Goal: Information Seeking & Learning: Learn about a topic

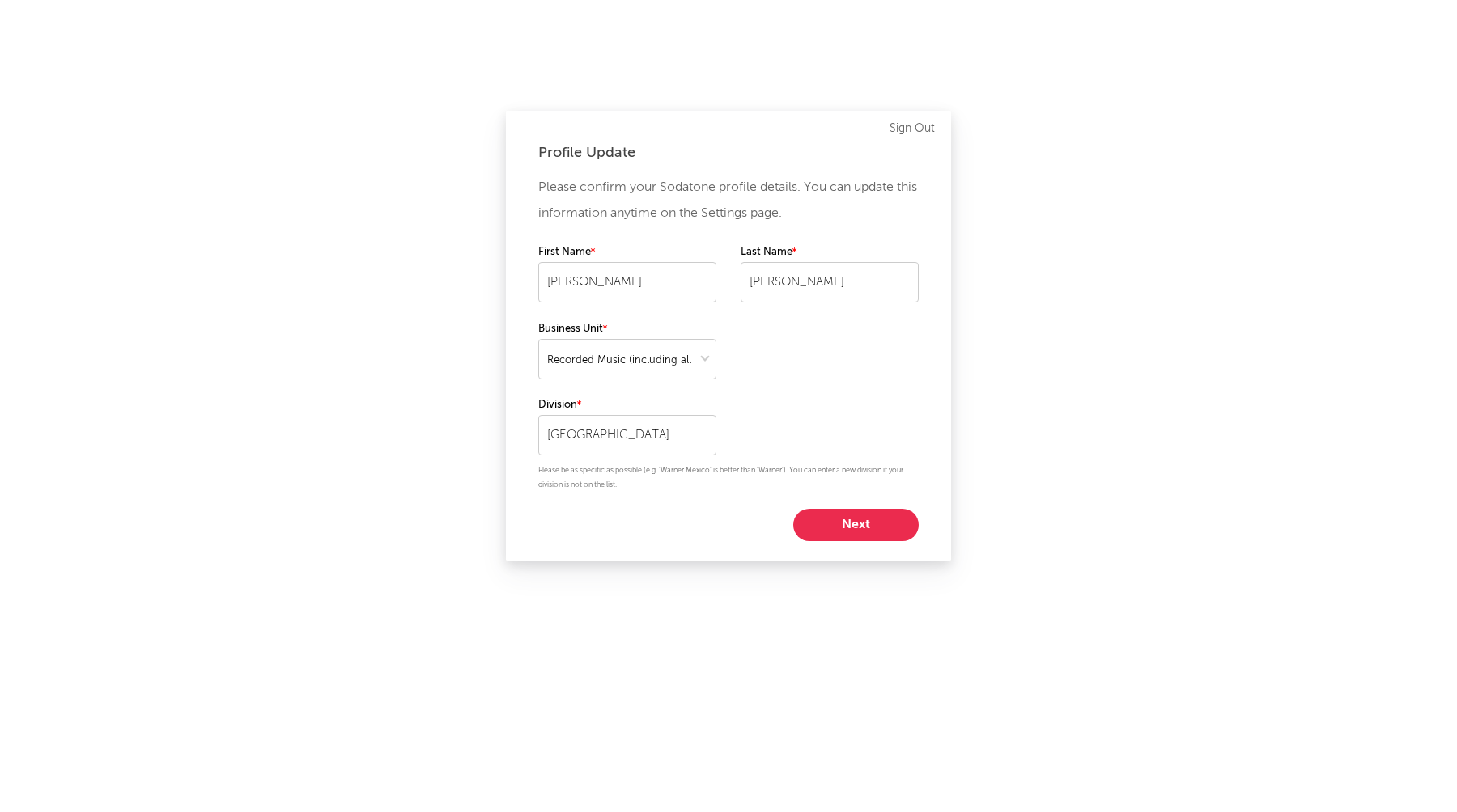
select select "recorded_music"
click at [863, 521] on button "Next" at bounding box center [856, 524] width 125 height 32
select select "marketing"
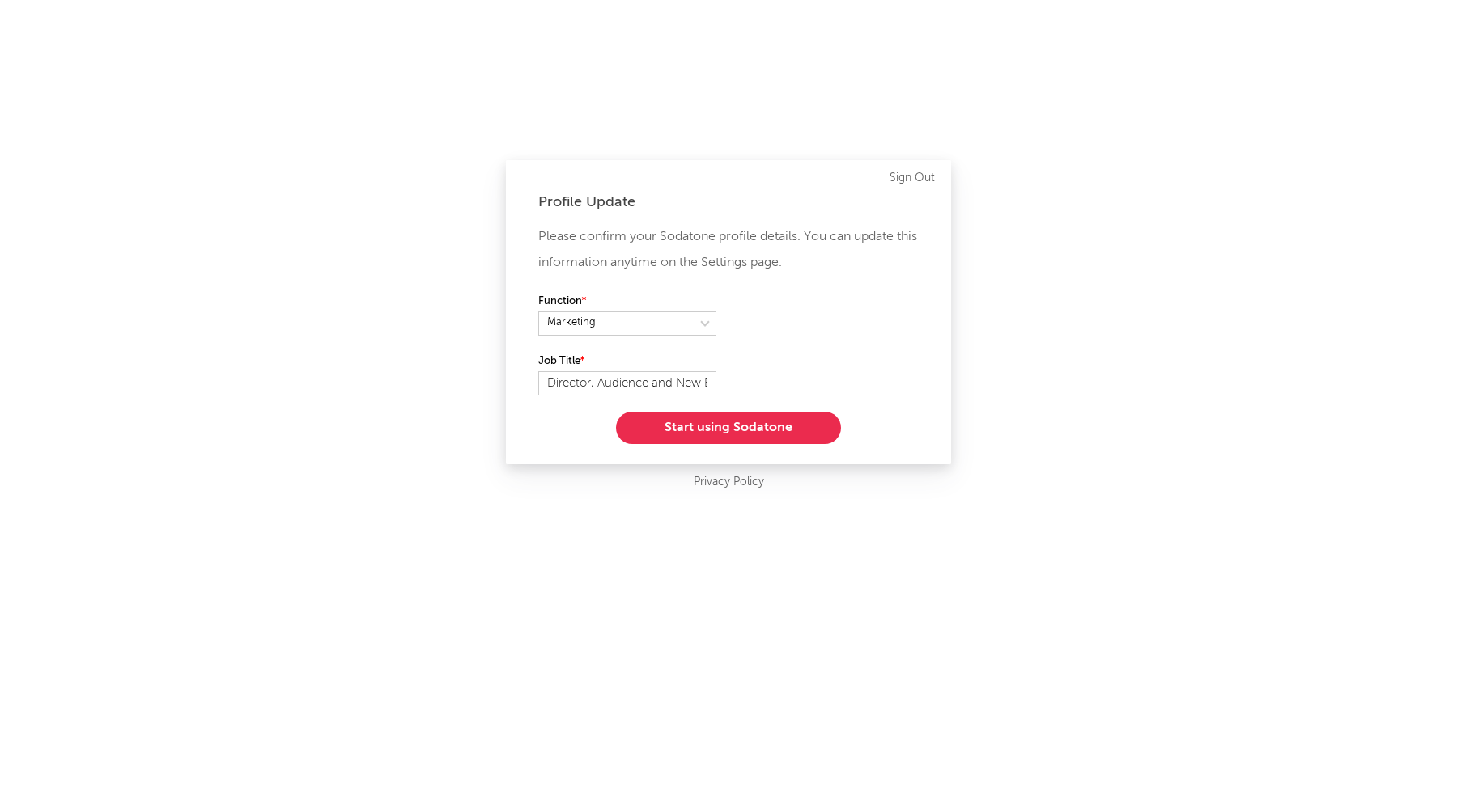
click at [723, 438] on button "Start using Sodatone" at bounding box center [728, 427] width 225 height 32
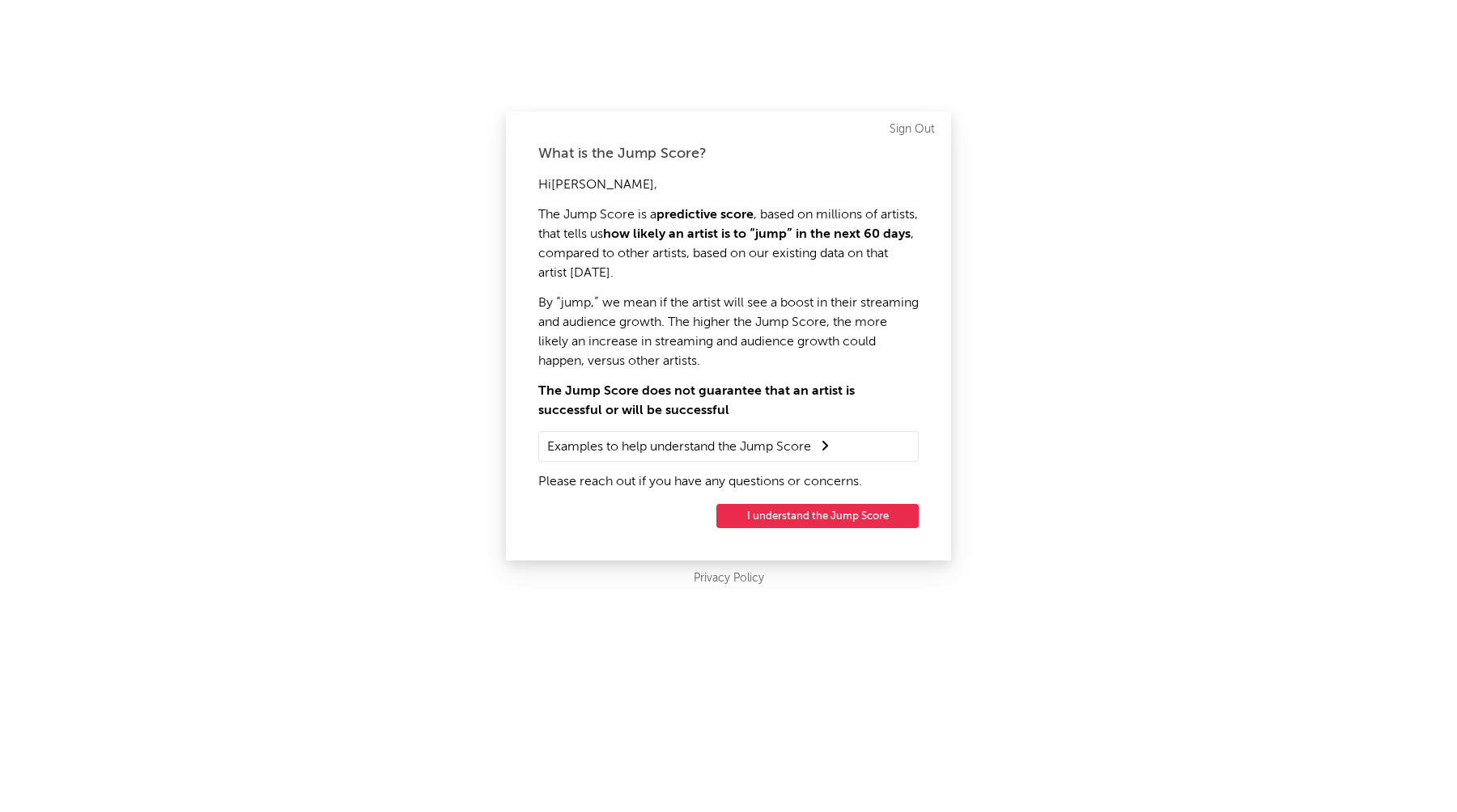
click at [782, 514] on button "I understand the Jump Score" at bounding box center [818, 516] width 202 height 24
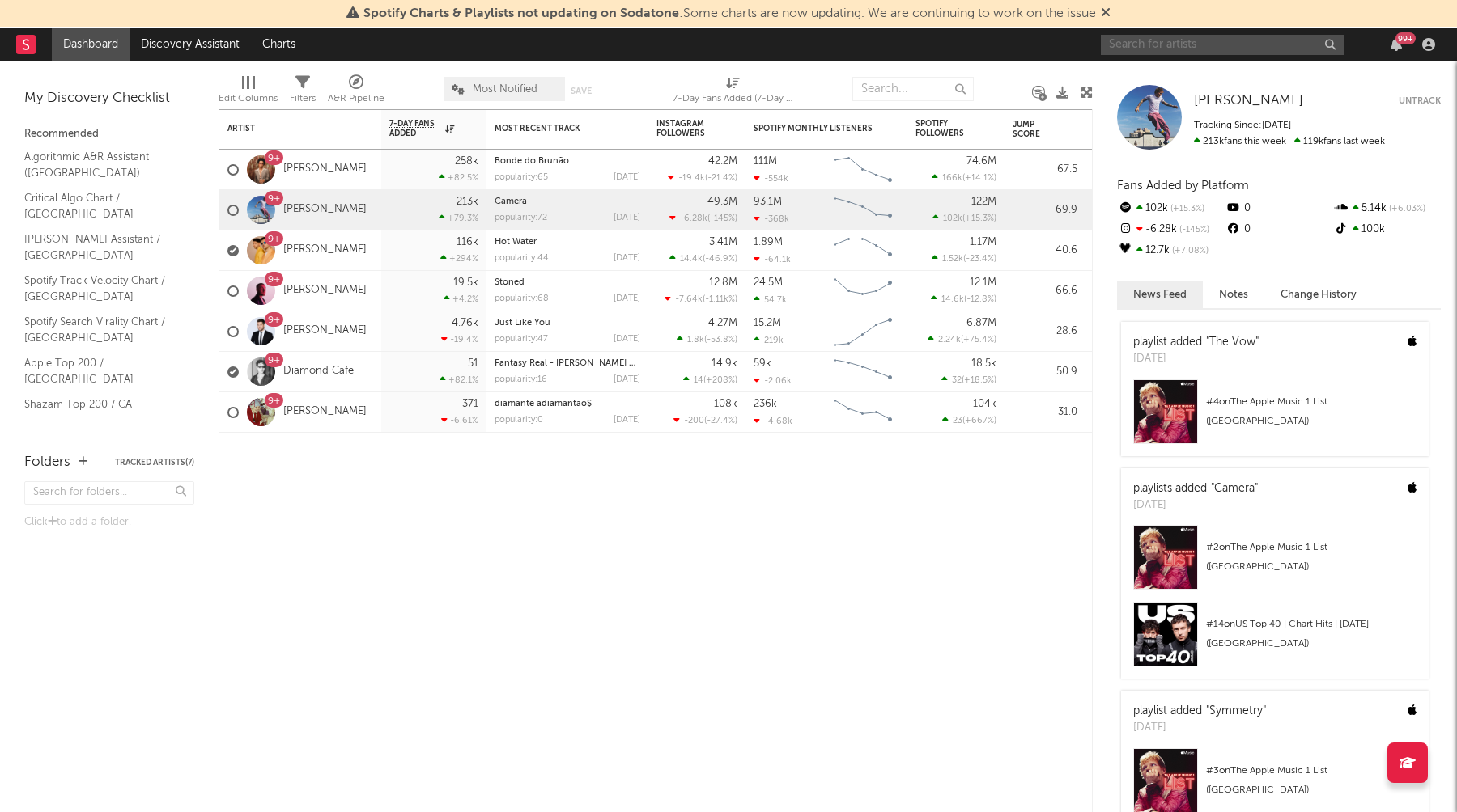
click at [1181, 46] on input "text" at bounding box center [1222, 44] width 243 height 20
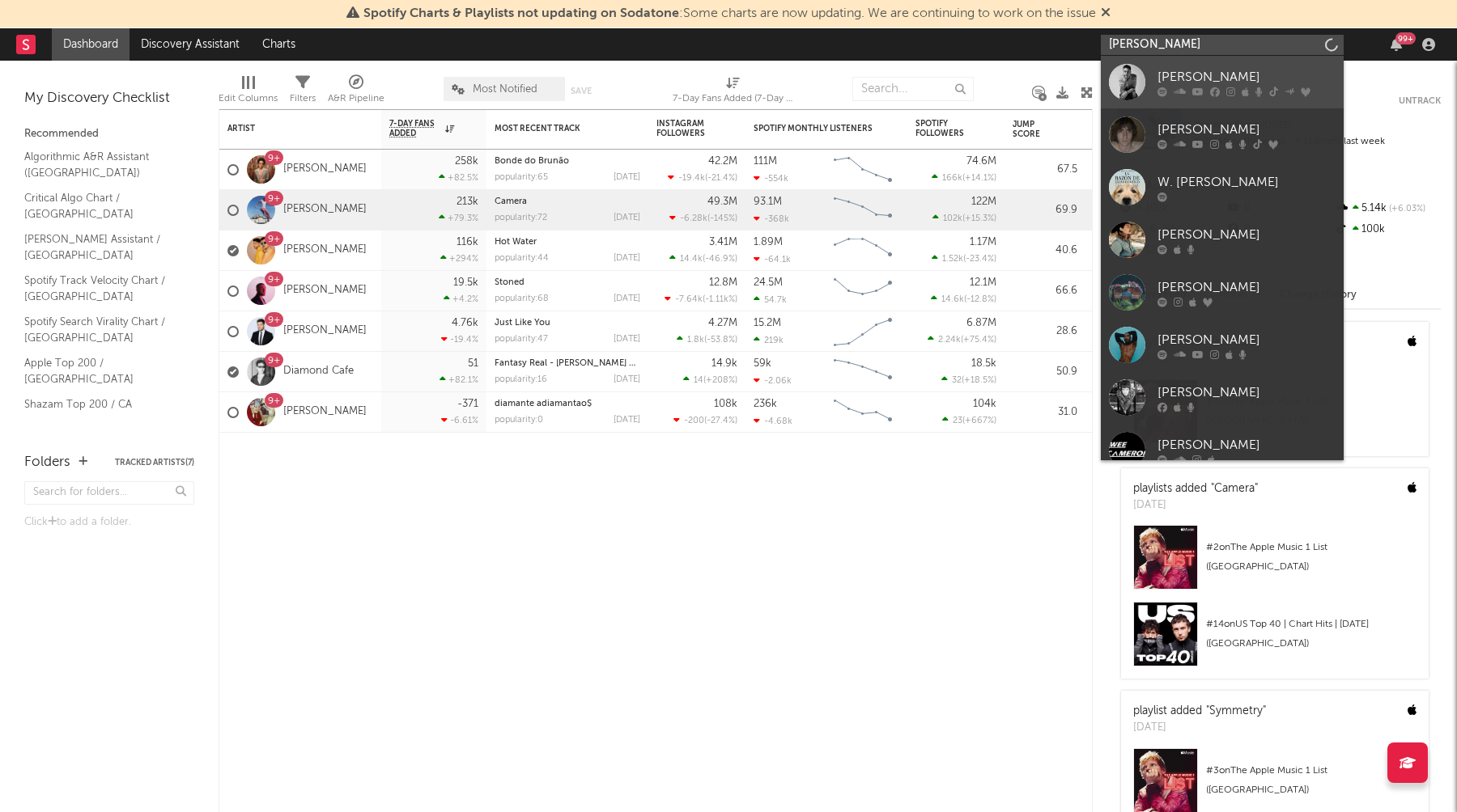
type input "[PERSON_NAME]"
click at [1220, 63] on link "[PERSON_NAME]" at bounding box center [1222, 82] width 243 height 53
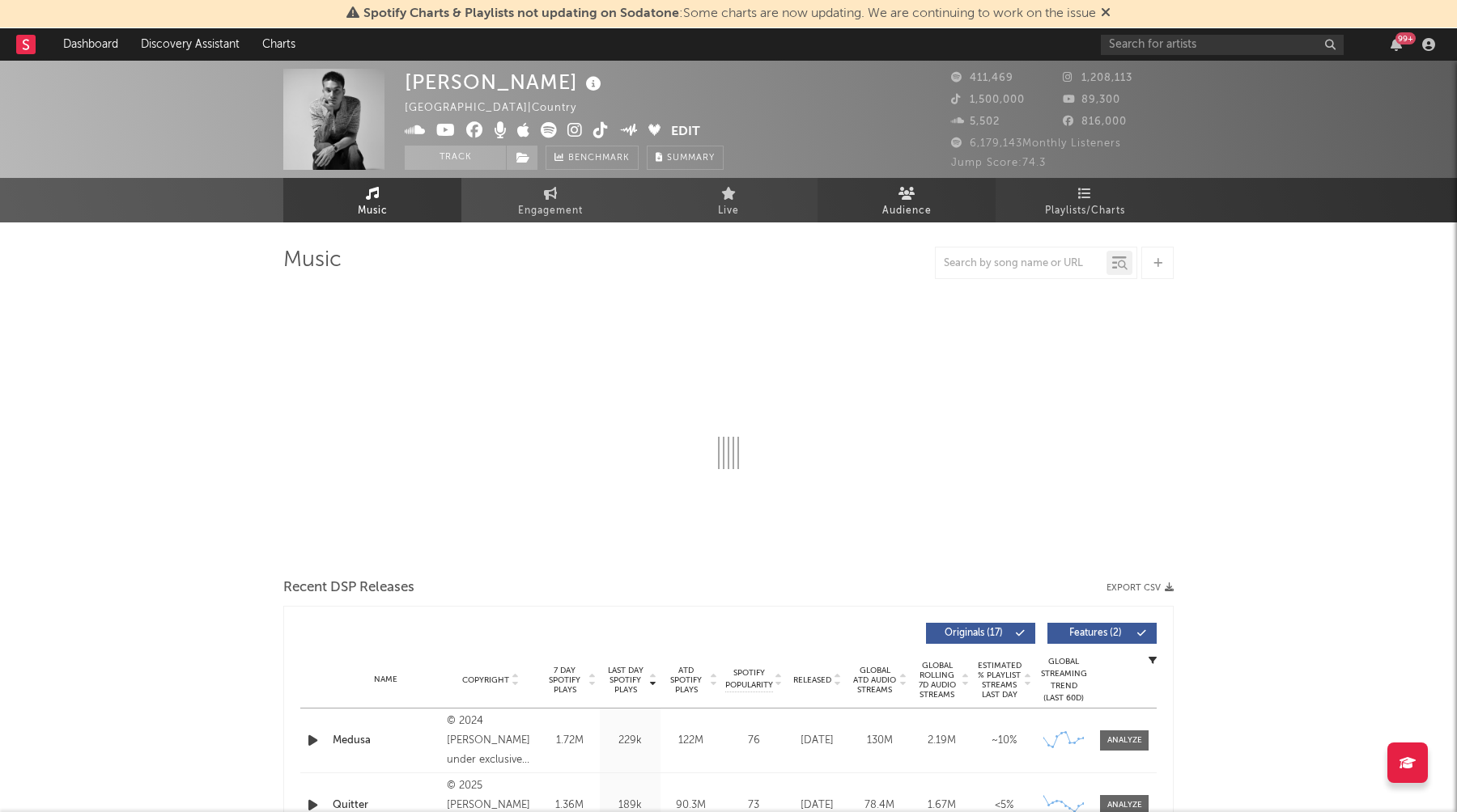
select select "6m"
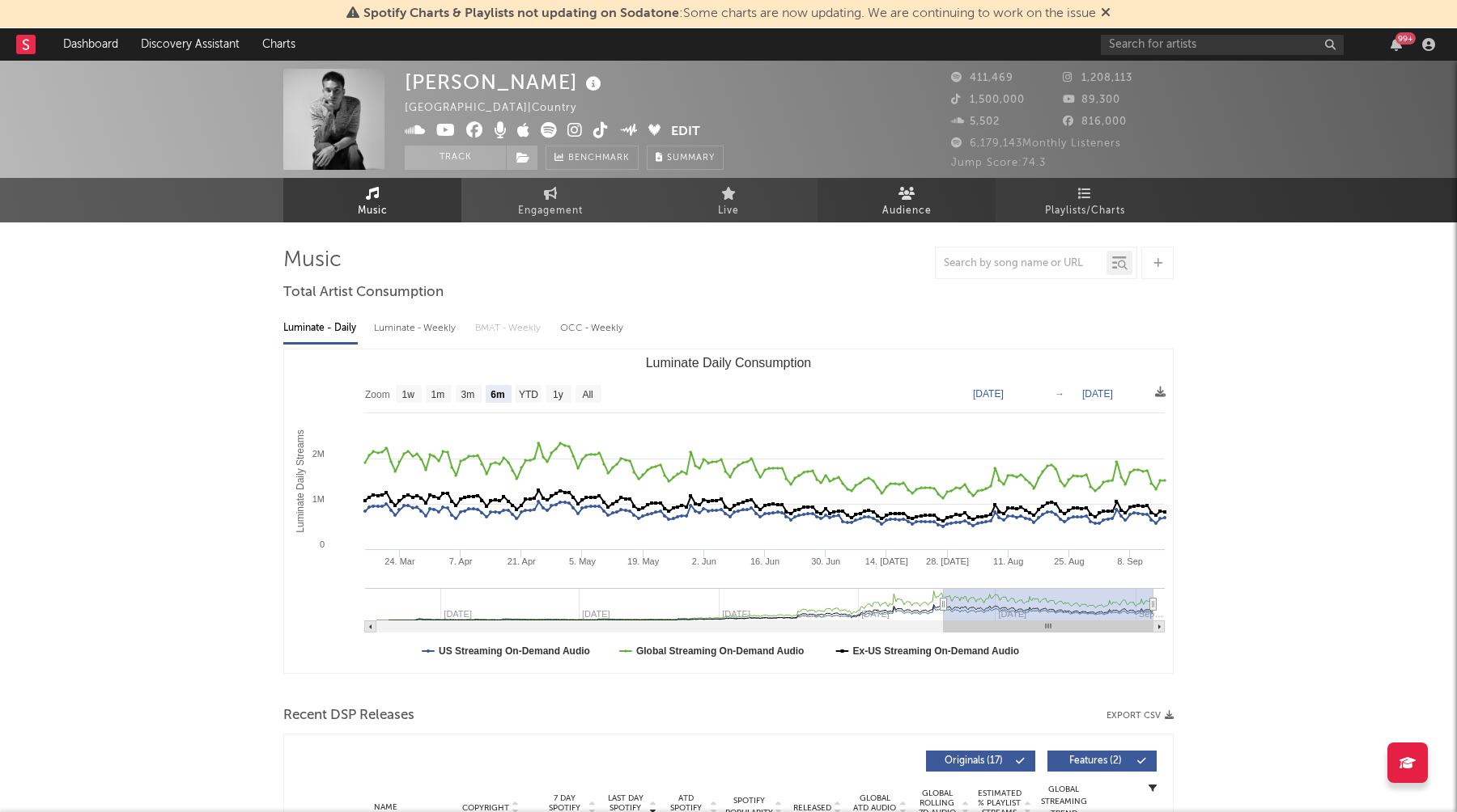
click at [905, 208] on span "Audience" at bounding box center [907, 211] width 49 height 19
